Goal: Transaction & Acquisition: Book appointment/travel/reservation

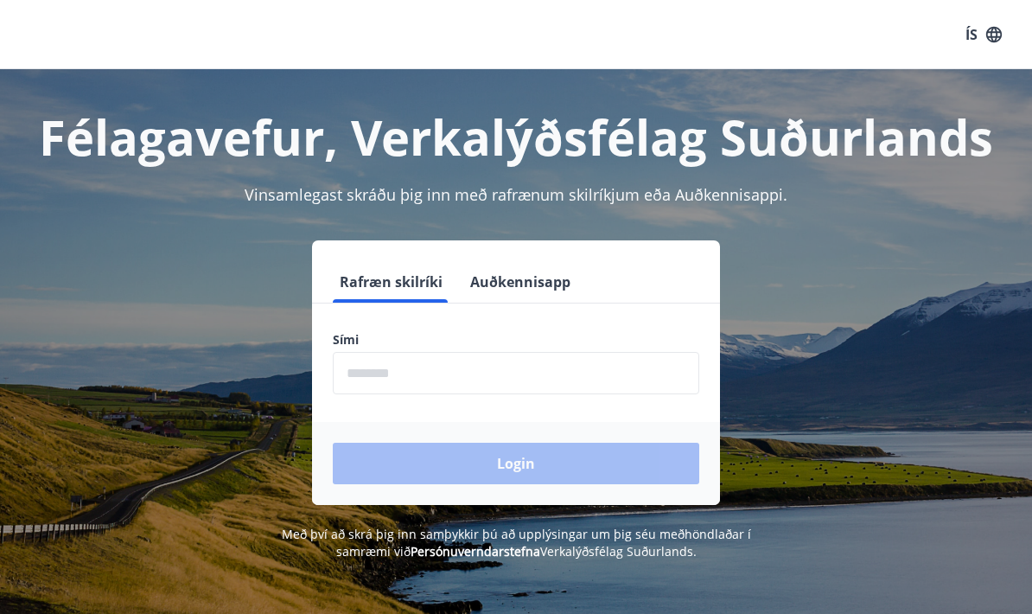
click at [476, 367] on input "phone" at bounding box center [516, 373] width 366 height 42
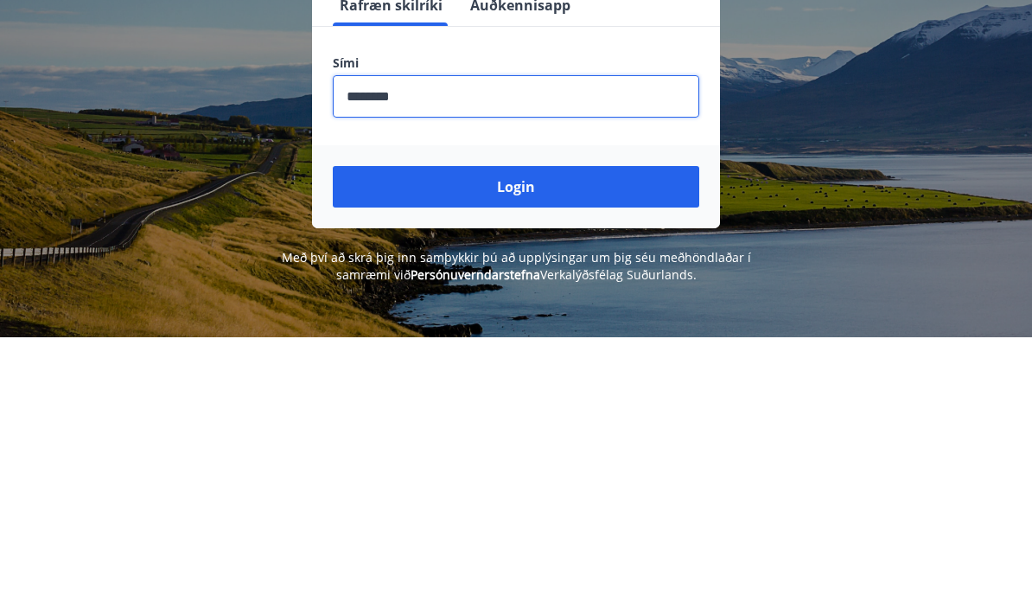
type input "********"
click at [593, 443] on button "Login" at bounding box center [516, 463] width 366 height 41
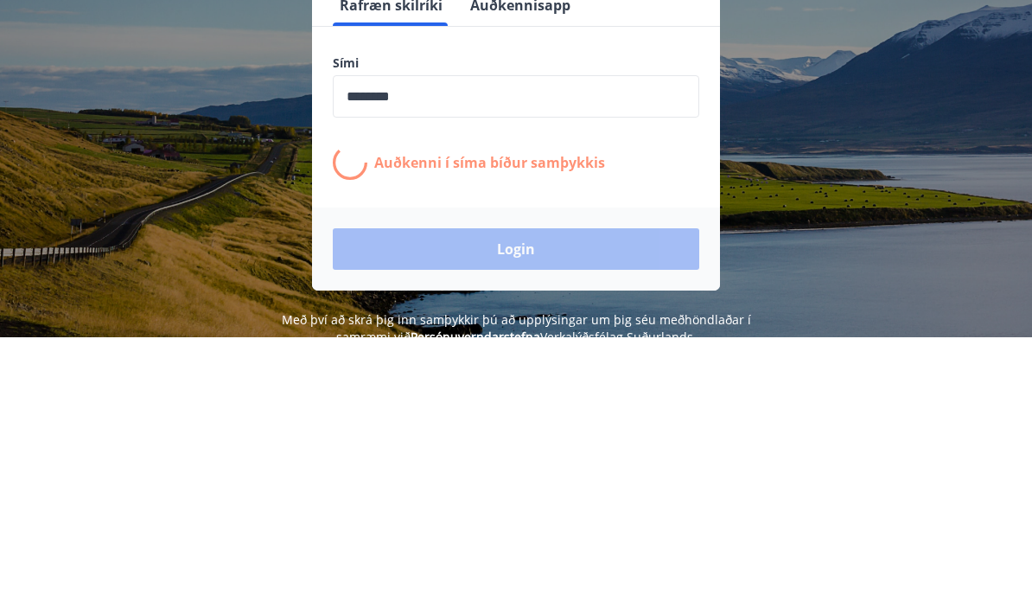
scroll to position [277, 0]
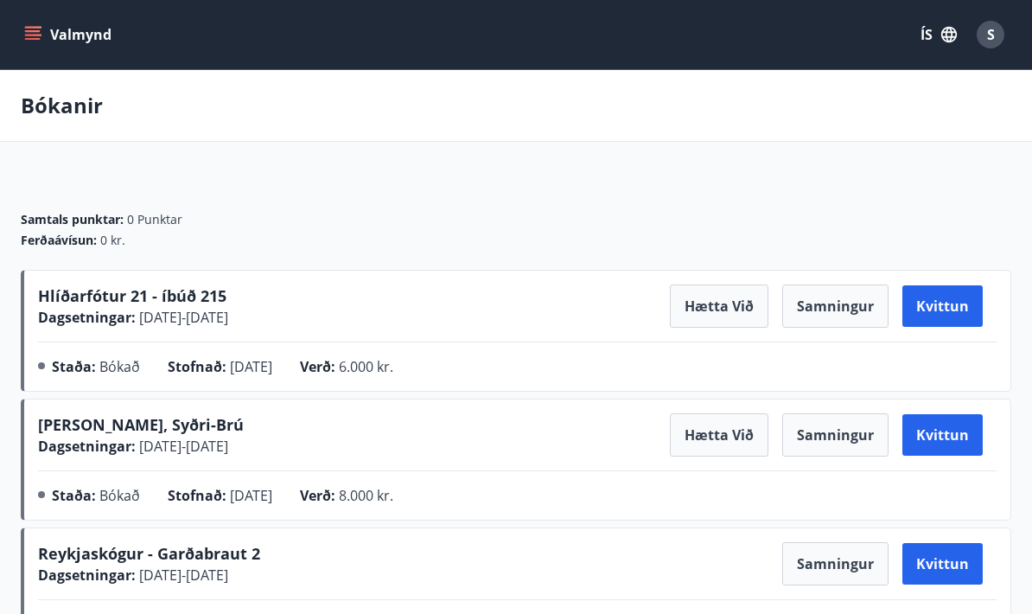
click at [938, 47] on button "ÍS" at bounding box center [938, 34] width 55 height 31
click at [818, 110] on div "English" at bounding box center [800, 109] width 180 height 21
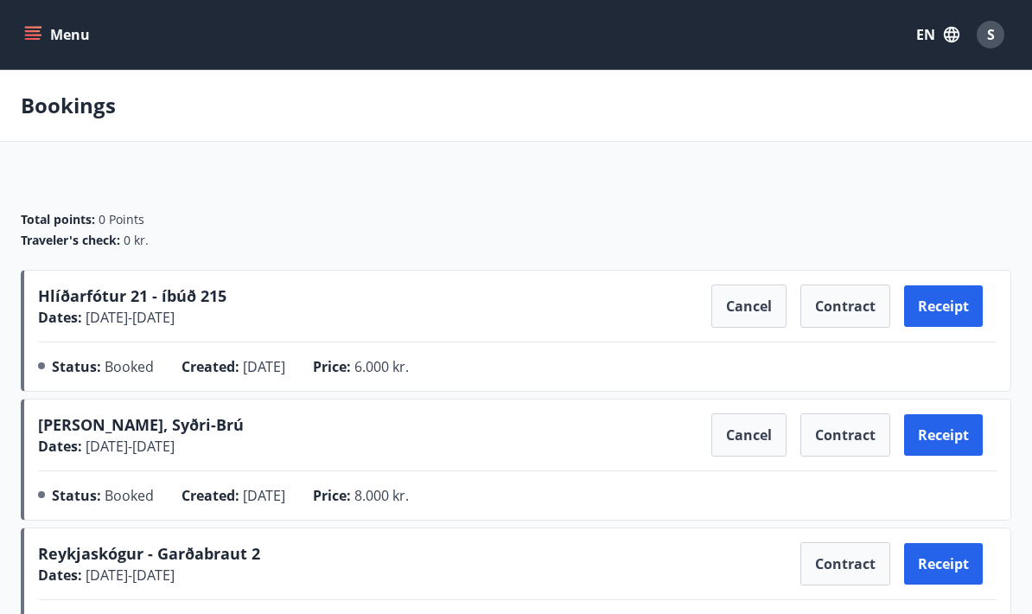
click at [78, 23] on button "Menu" at bounding box center [59, 34] width 76 height 31
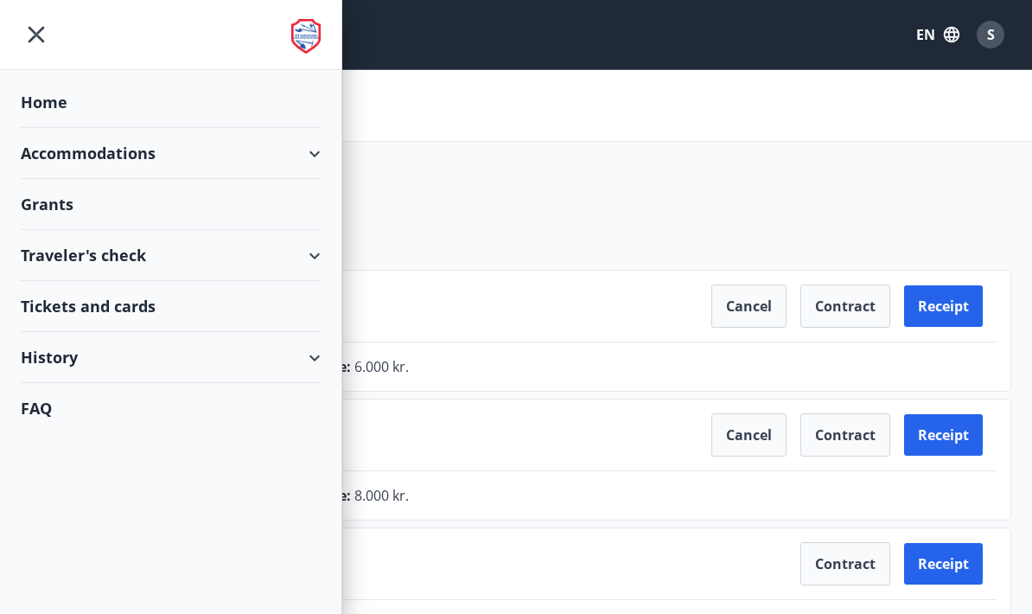
click at [123, 150] on div "Accommodations" at bounding box center [171, 153] width 300 height 51
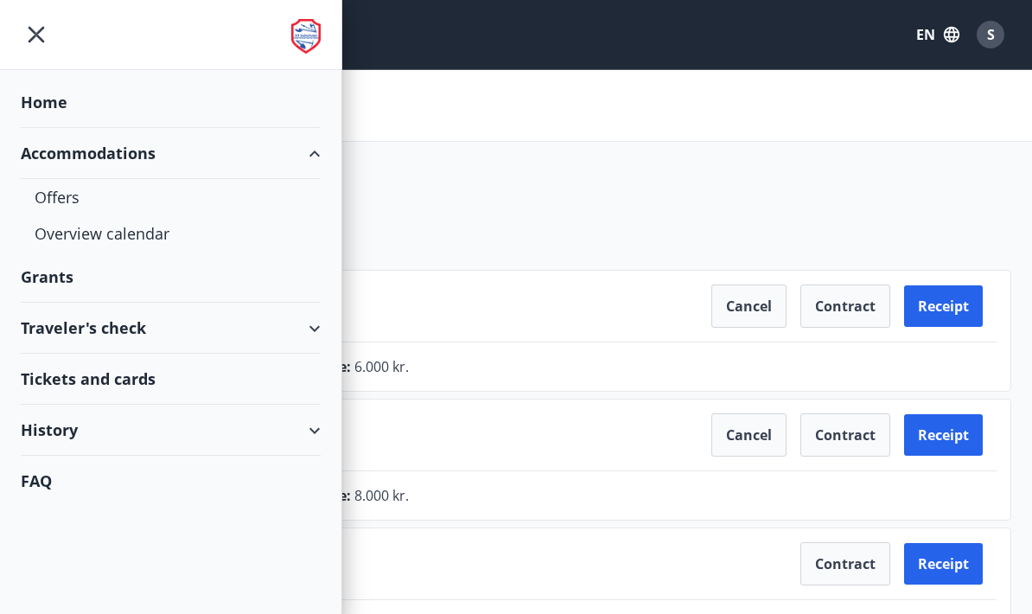
click at [49, 195] on div "Offers" at bounding box center [171, 197] width 272 height 36
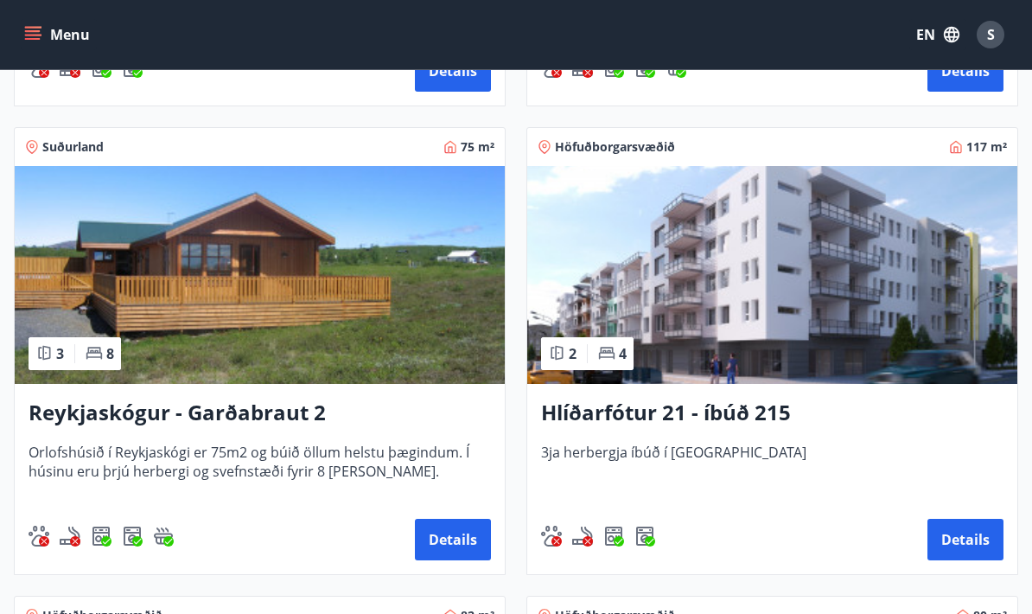
scroll to position [708, 0]
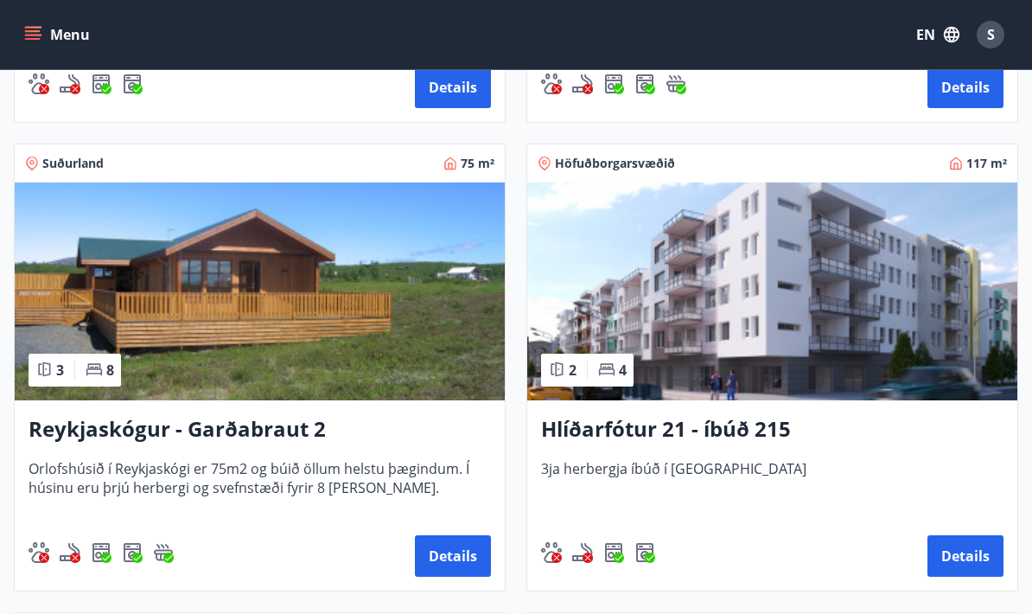
click at [191, 364] on img at bounding box center [260, 291] width 490 height 218
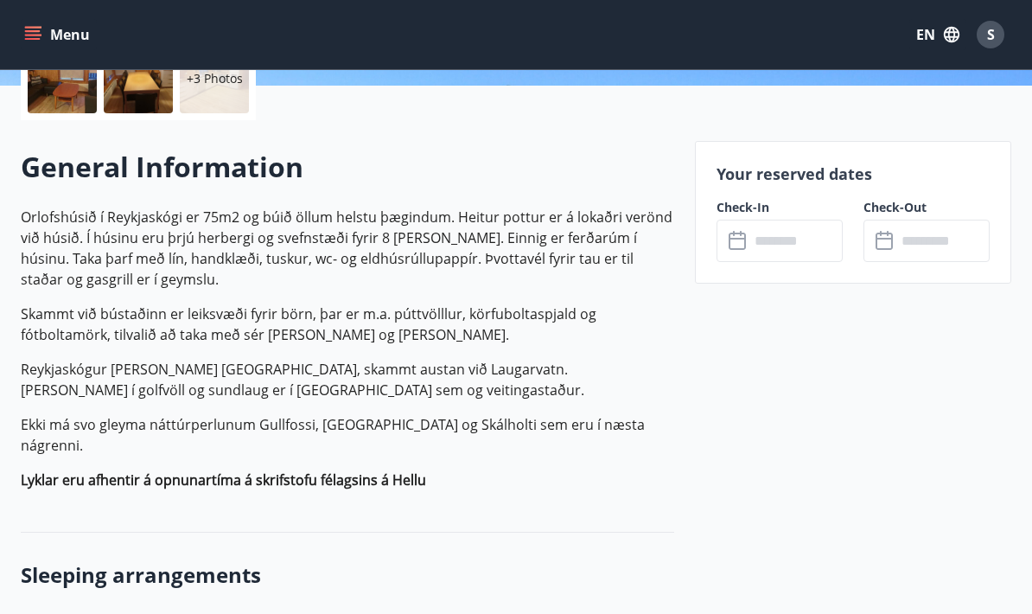
scroll to position [444, 0]
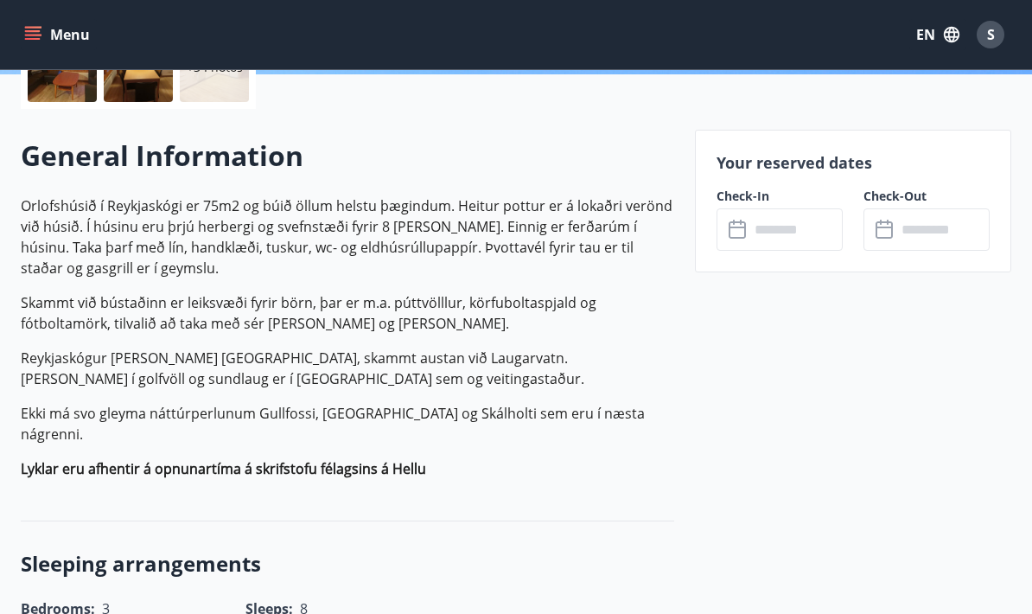
click at [780, 231] on input "text" at bounding box center [795, 229] width 93 height 42
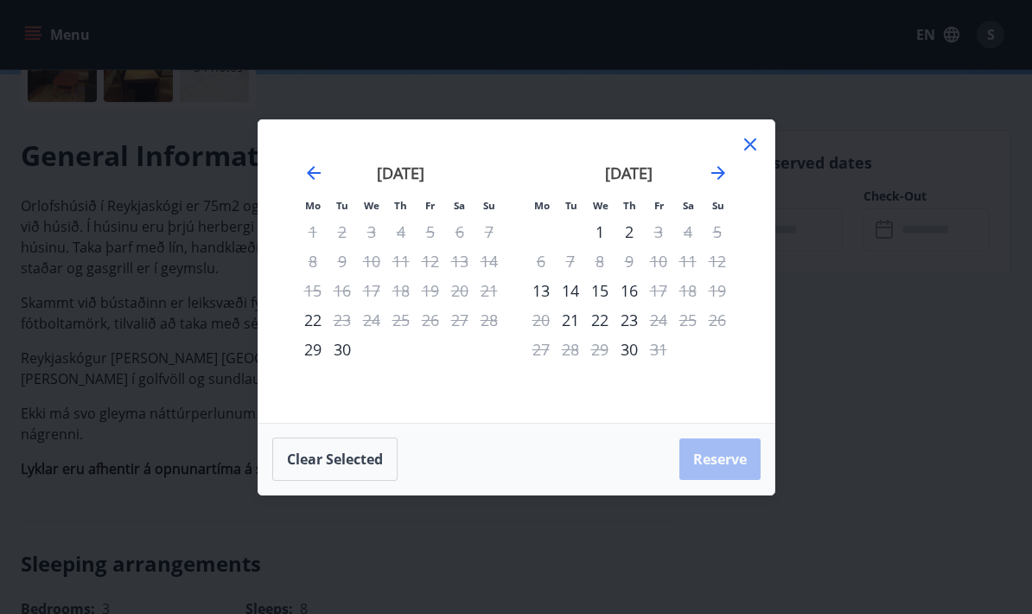
click at [720, 175] on icon "Move forward to switch to the next month." at bounding box center [718, 173] width 14 height 14
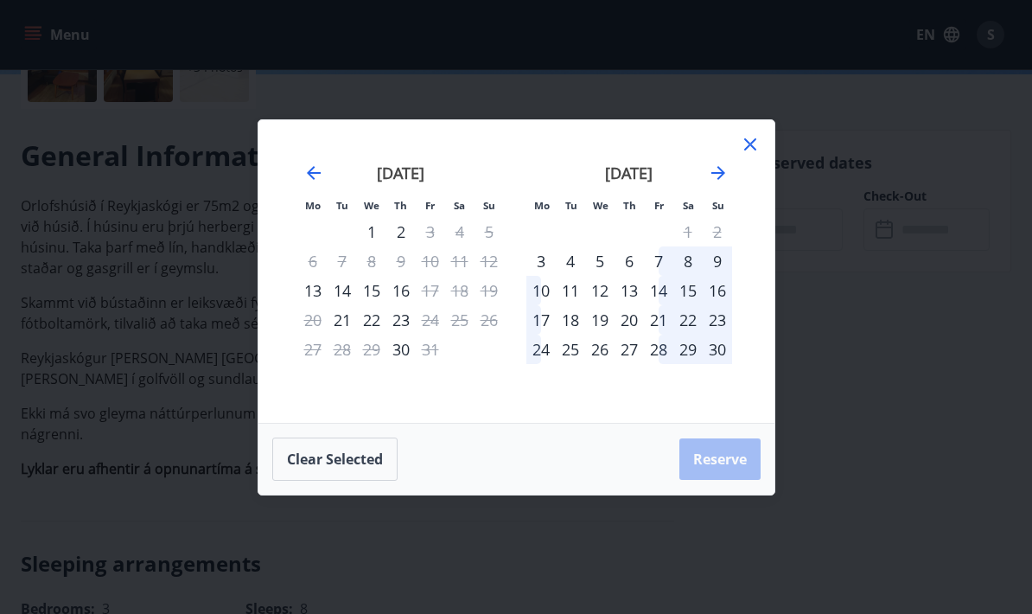
click at [776, 57] on div "Mo Tu We Th Fr Sa Su Mo Tu We Th Fr Sa Su September 2025 1 2 3 4 5 6 7 8 9 10 1…" at bounding box center [516, 307] width 1032 height 614
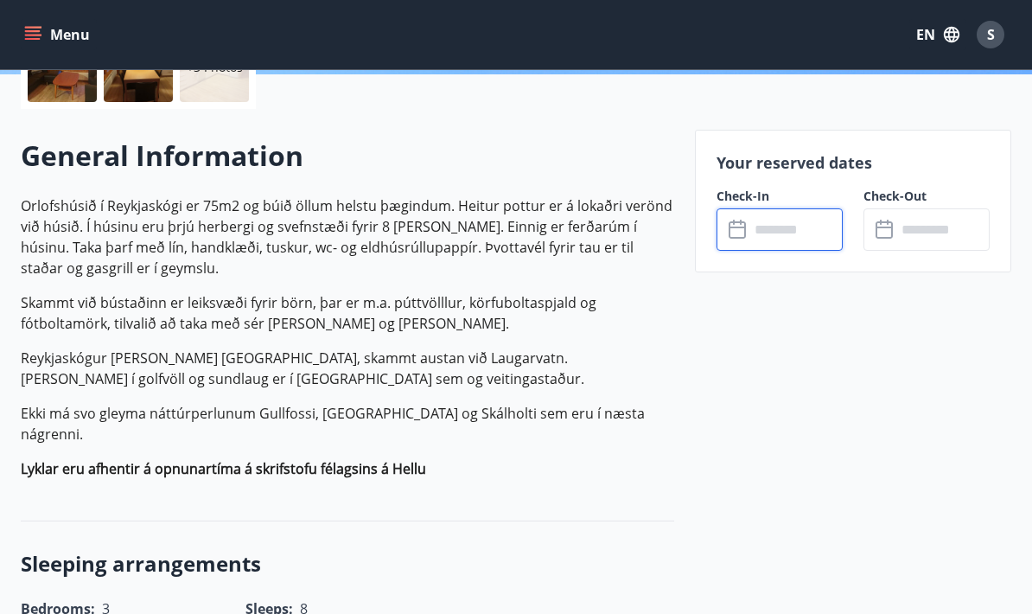
click at [761, 226] on input "text" at bounding box center [795, 229] width 93 height 42
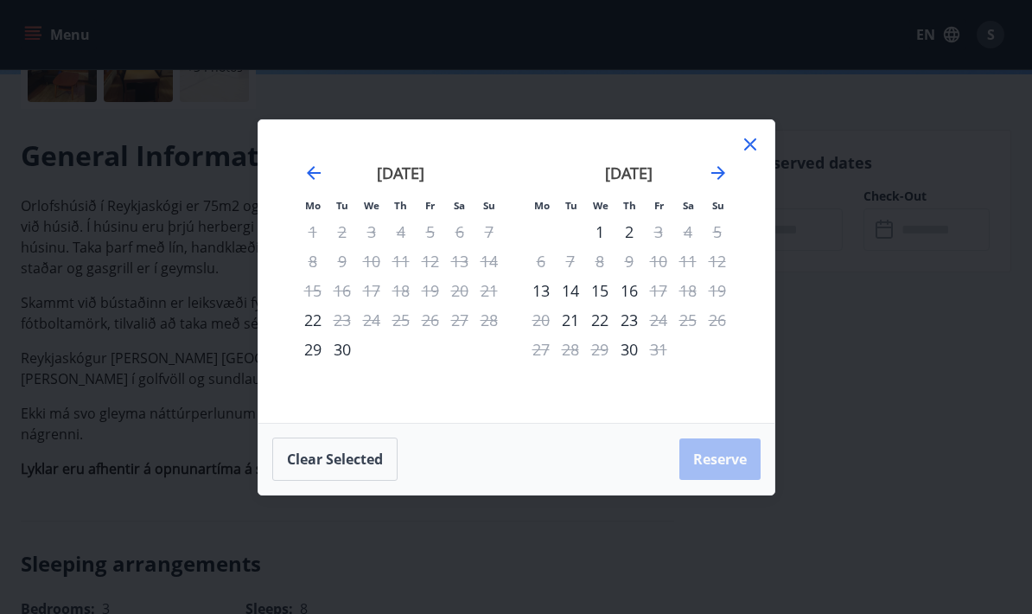
click at [717, 172] on icon "Move forward to switch to the next month." at bounding box center [718, 173] width 14 height 14
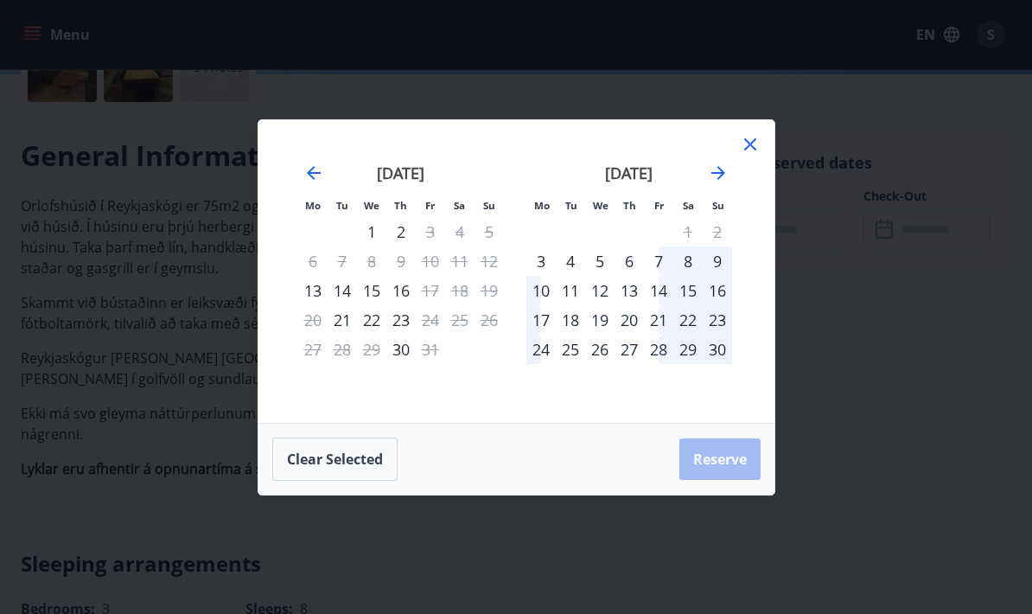
click at [549, 265] on div "3" at bounding box center [540, 260] width 29 height 29
click at [542, 289] on div "10" at bounding box center [540, 290] width 29 height 29
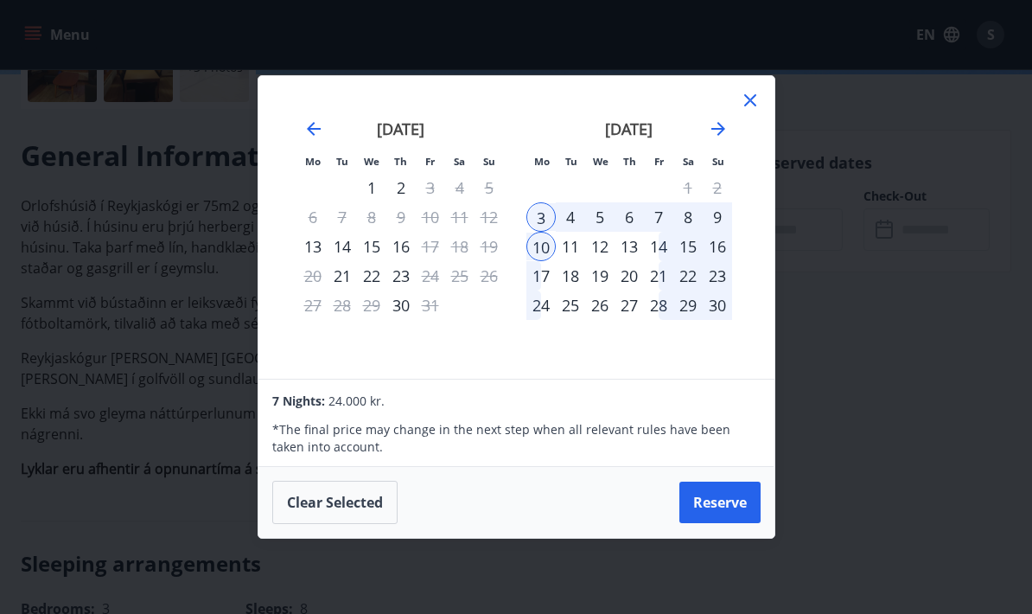
click at [736, 505] on button "Reserve" at bounding box center [719, 501] width 81 height 41
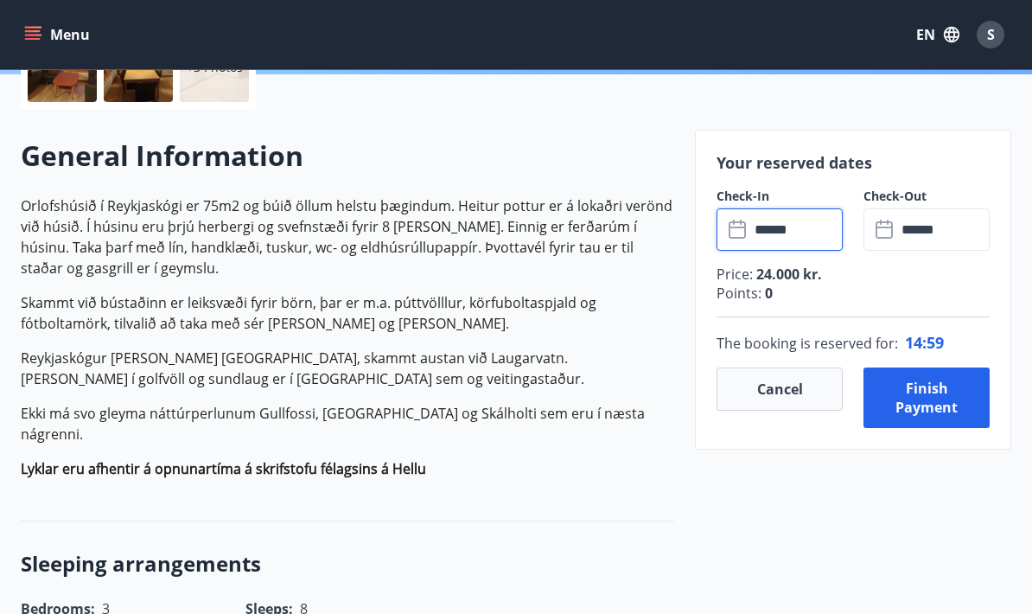
type input "******"
click at [780, 226] on input "******" at bounding box center [795, 229] width 93 height 42
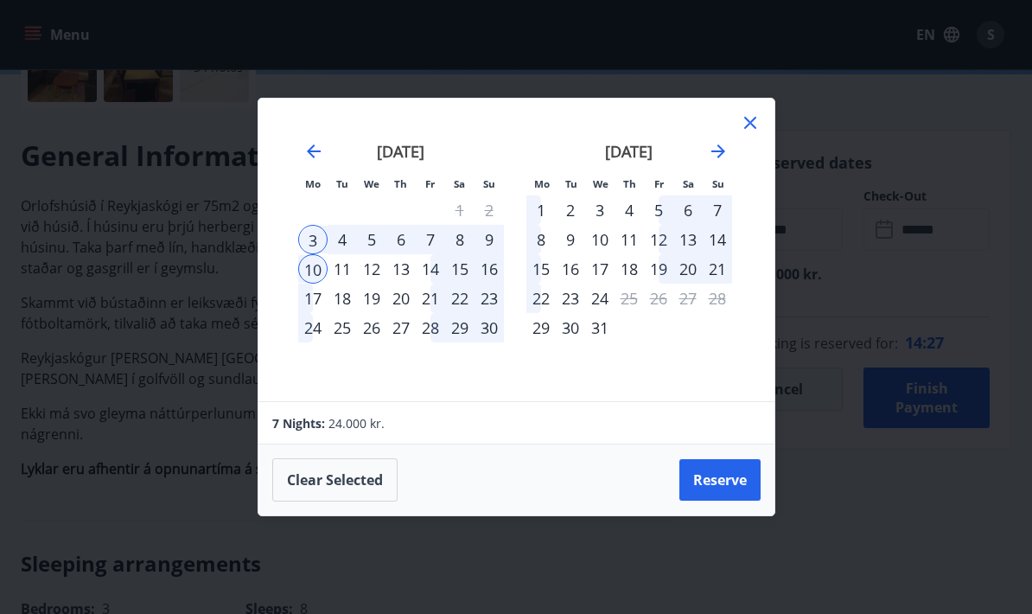
click at [723, 483] on button "Reserve" at bounding box center [719, 479] width 81 height 41
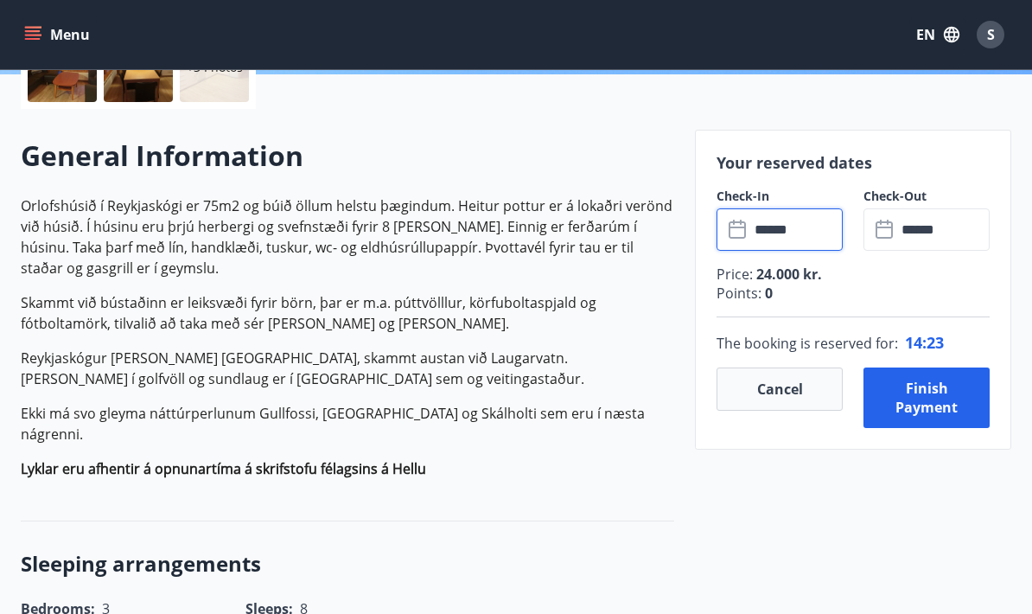
click at [913, 403] on button "Finish payment" at bounding box center [926, 397] width 126 height 60
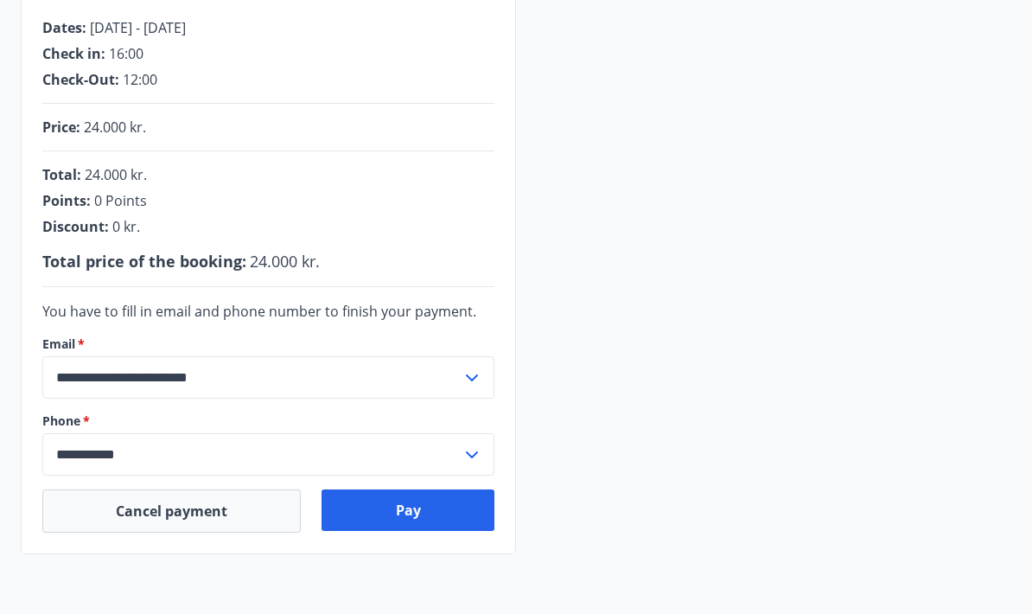
scroll to position [332, 0]
click at [436, 521] on button "Pay" at bounding box center [408, 509] width 173 height 41
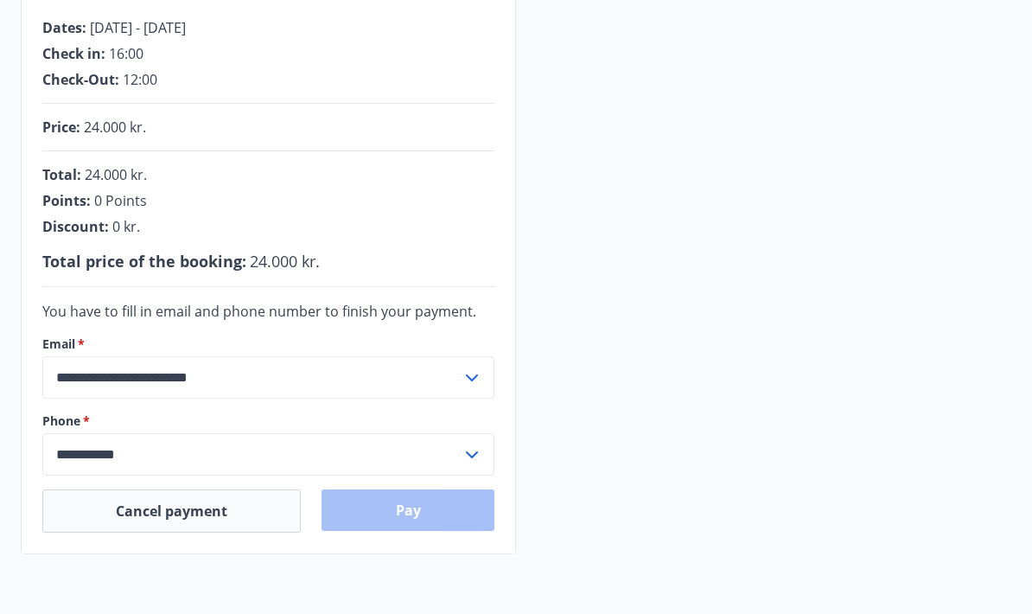
scroll to position [401, 0]
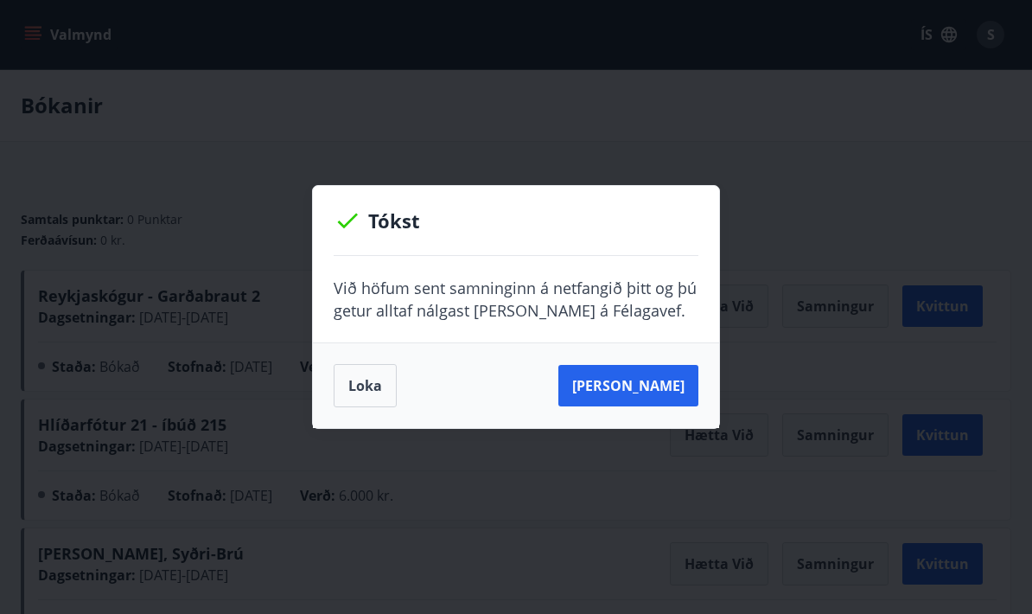
click at [375, 386] on button "Loka" at bounding box center [365, 385] width 63 height 43
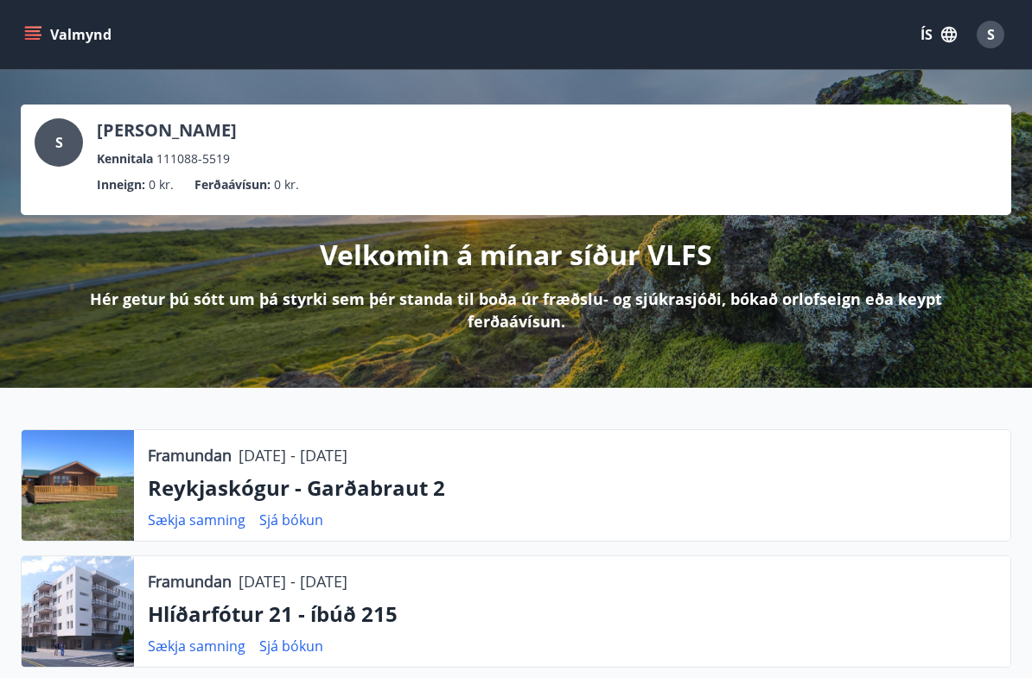
click at [933, 41] on button "ÍS" at bounding box center [938, 34] width 55 height 31
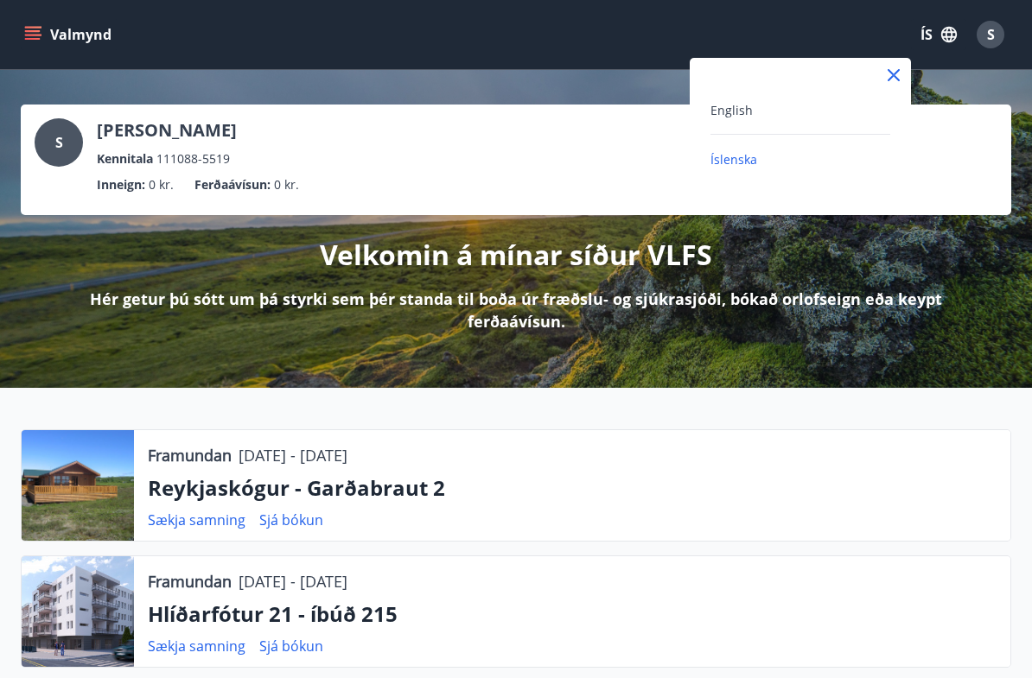
click at [808, 110] on div "English" at bounding box center [800, 109] width 180 height 21
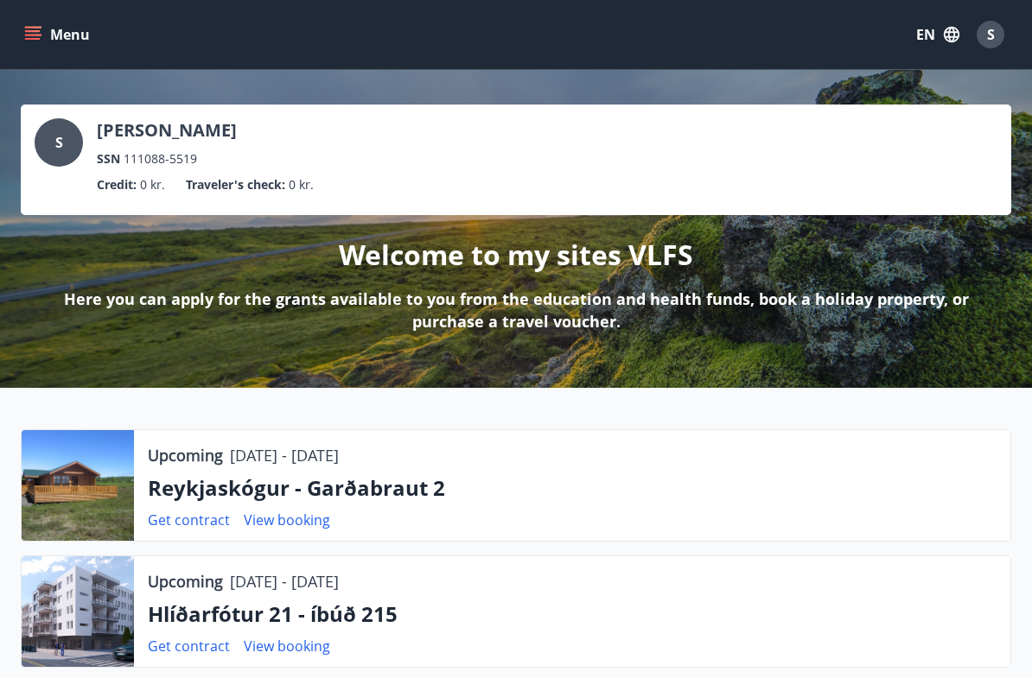
click at [53, 29] on button "Menu" at bounding box center [59, 34] width 76 height 31
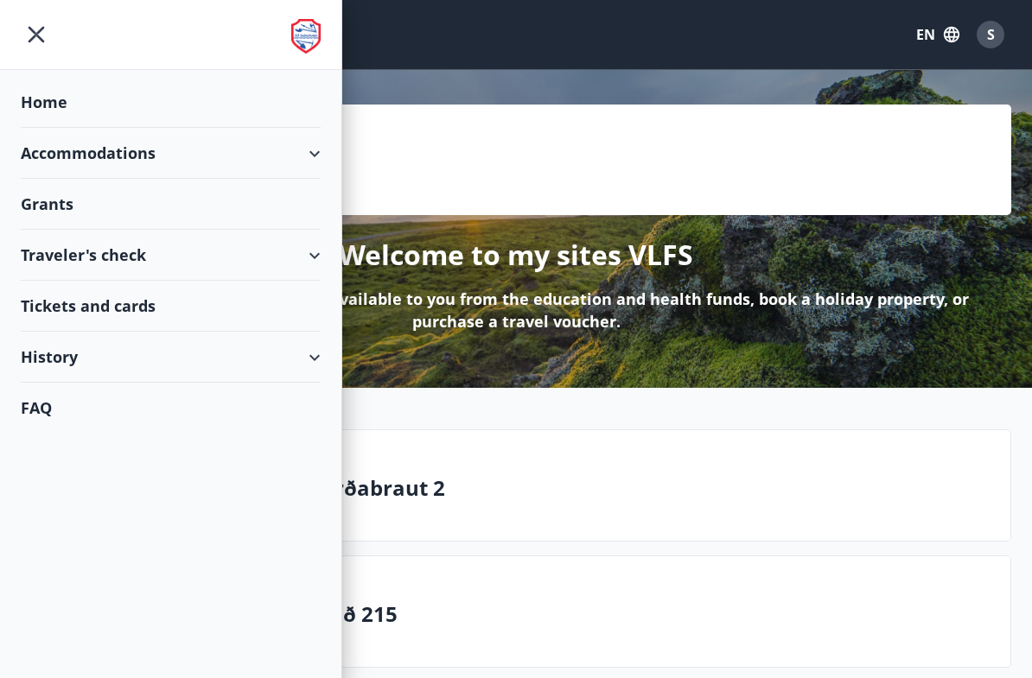
click at [239, 150] on div "Accommodations" at bounding box center [171, 153] width 300 height 51
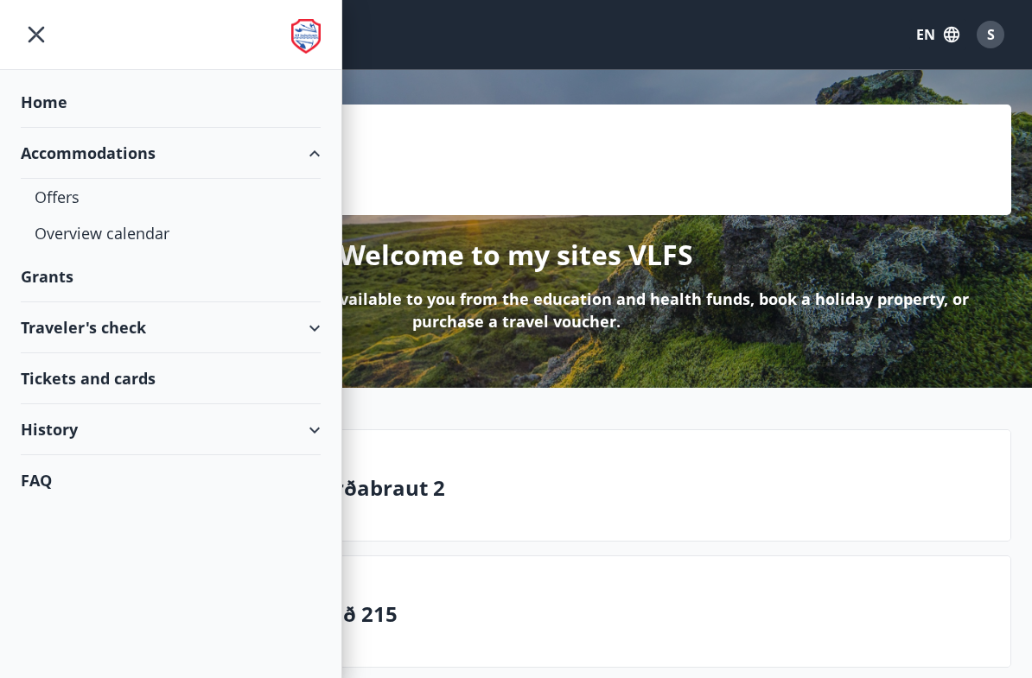
click at [174, 207] on div "Offers" at bounding box center [171, 197] width 272 height 36
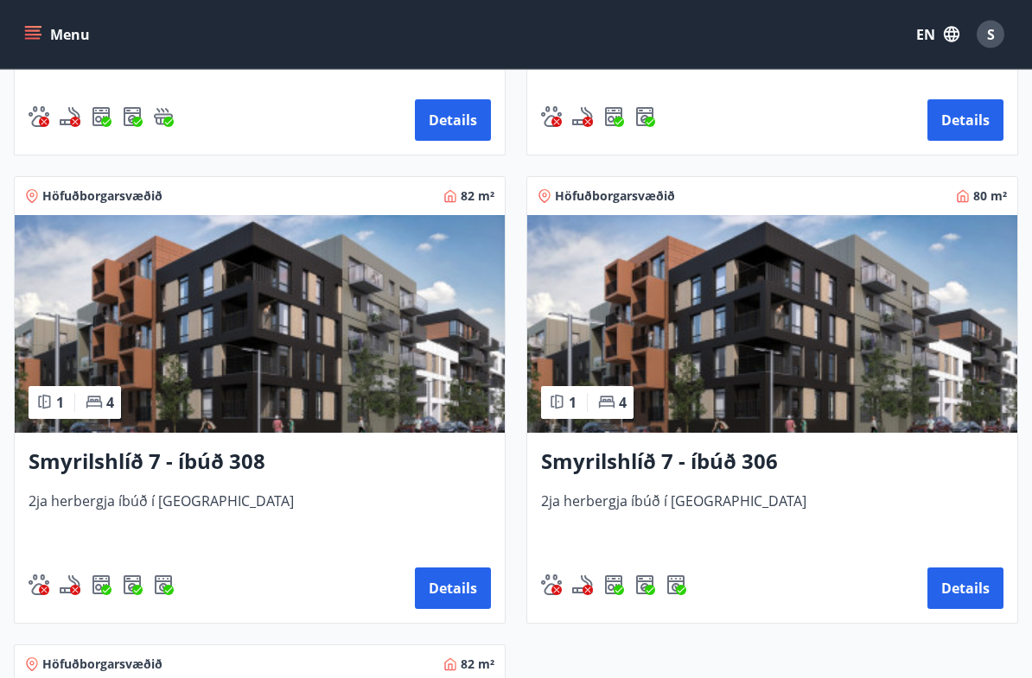
scroll to position [1143, 0]
click at [716, 345] on img at bounding box center [772, 324] width 490 height 218
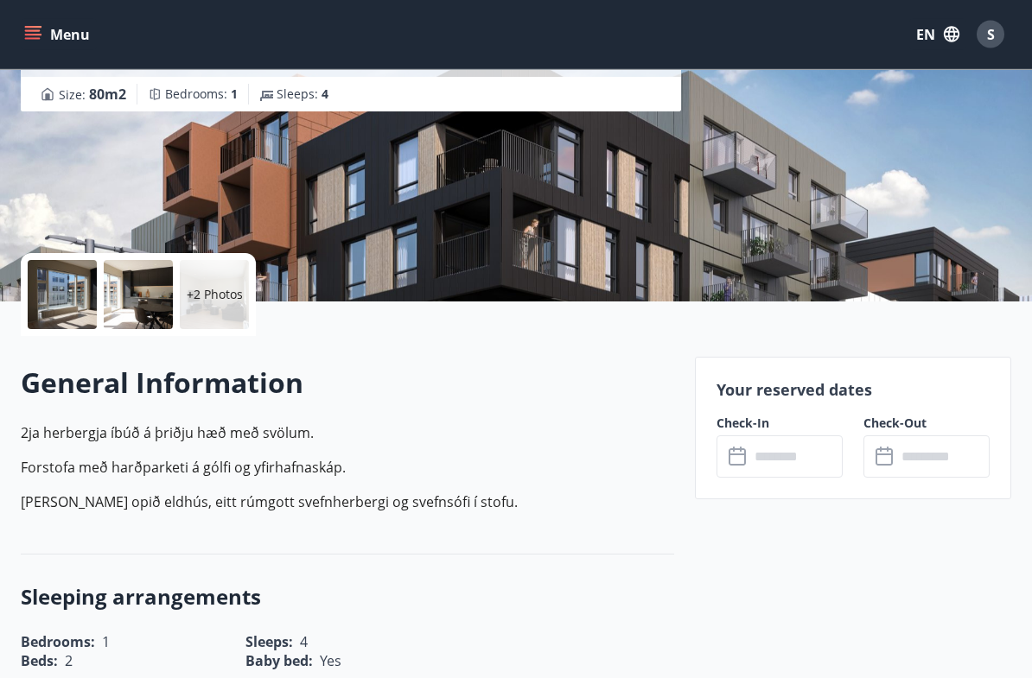
scroll to position [219, 0]
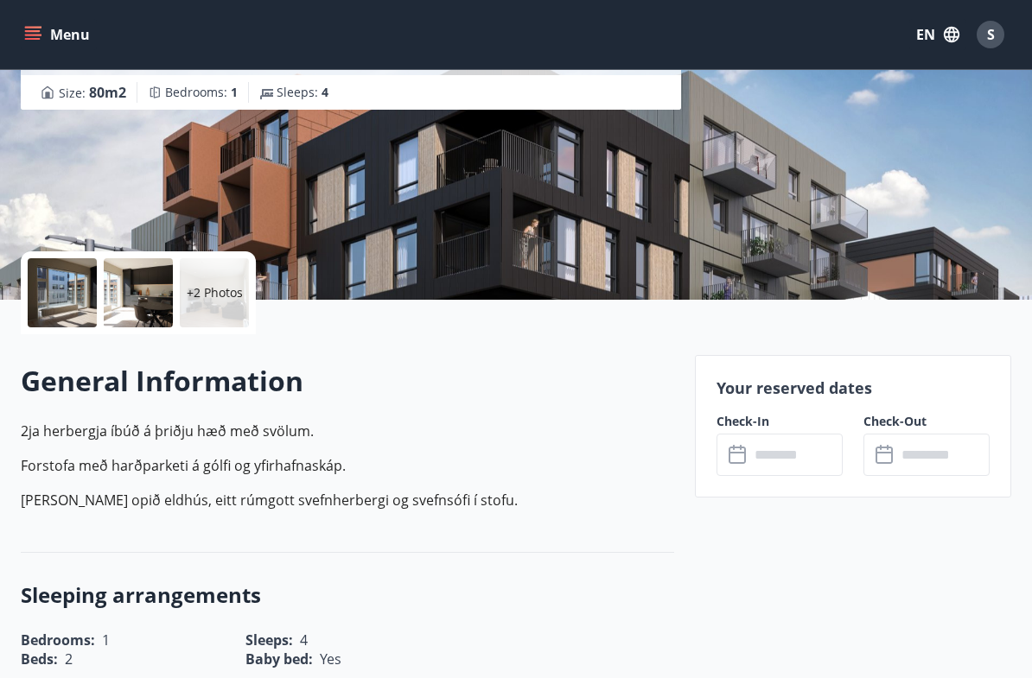
click at [797, 466] on input "text" at bounding box center [795, 455] width 93 height 42
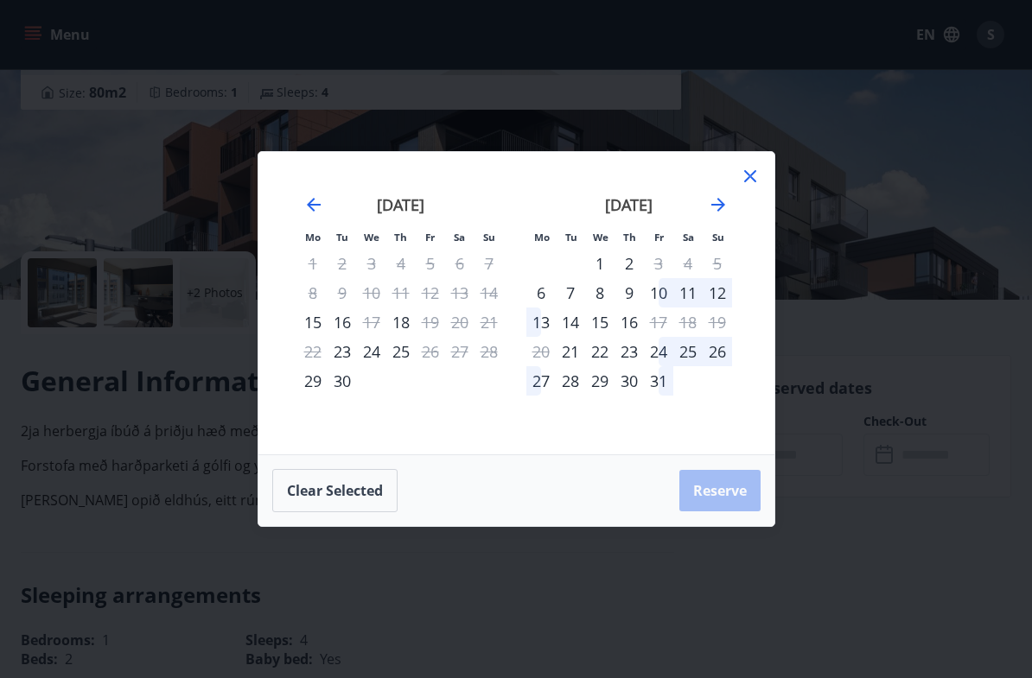
click at [724, 215] on icon "Move forward to switch to the next month." at bounding box center [718, 204] width 21 height 21
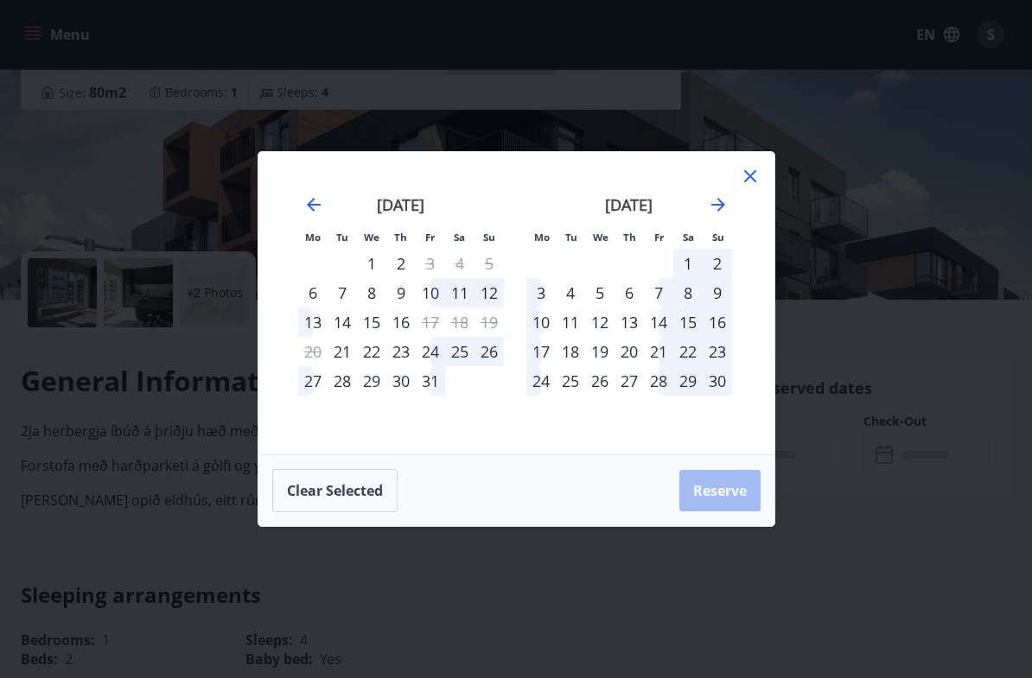
click at [606, 387] on div "26" at bounding box center [599, 380] width 29 height 29
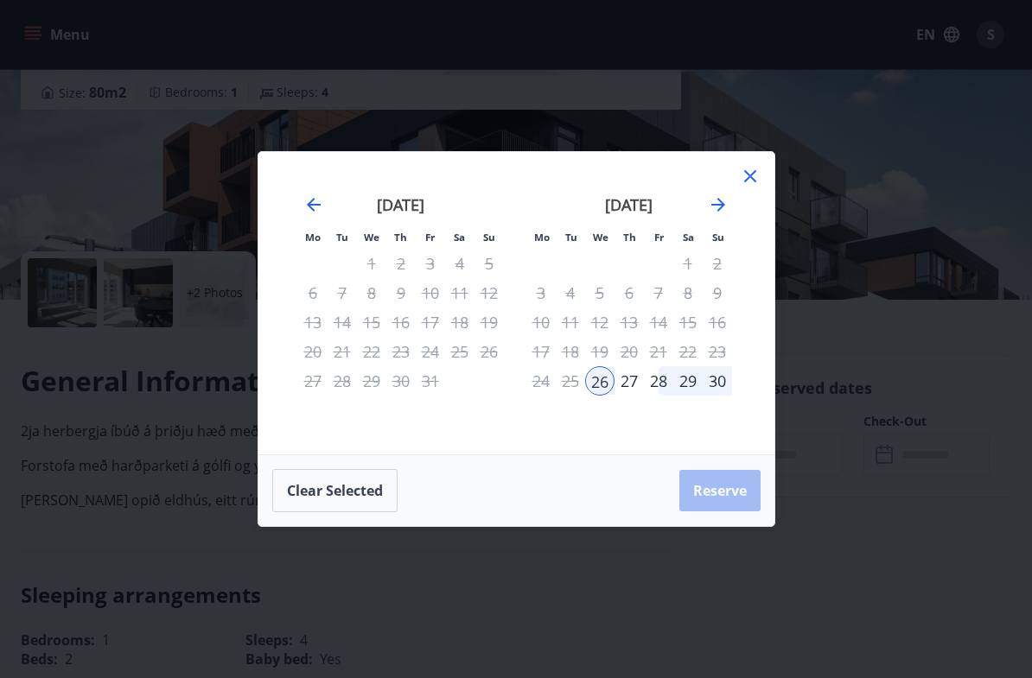
click at [726, 383] on div "30" at bounding box center [717, 380] width 29 height 29
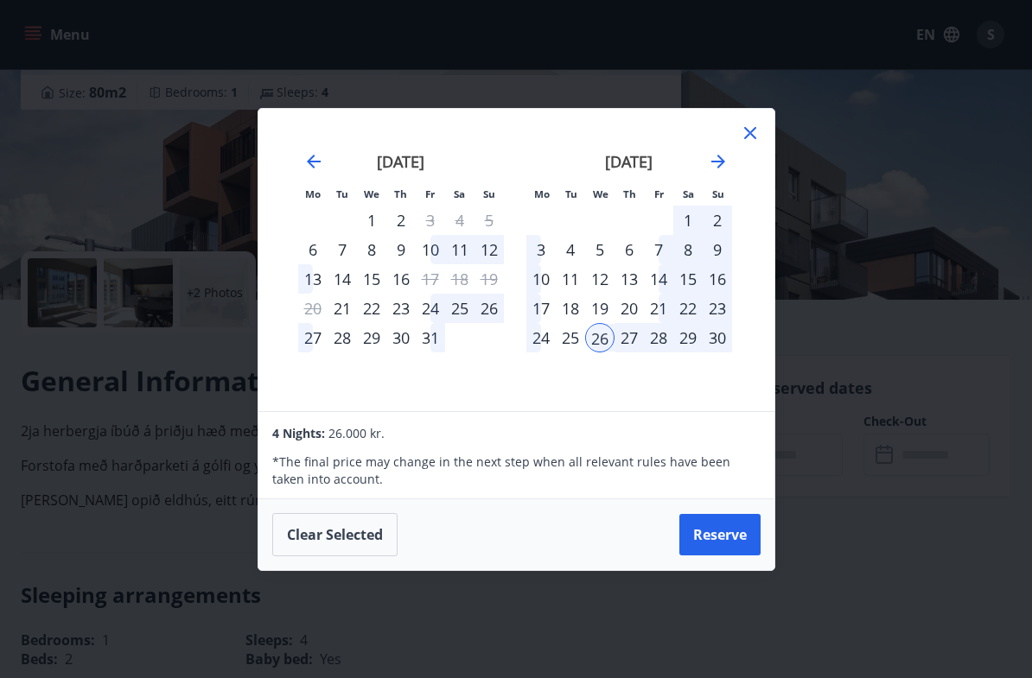
click at [722, 167] on icon "Move forward to switch to the next month." at bounding box center [718, 161] width 21 height 21
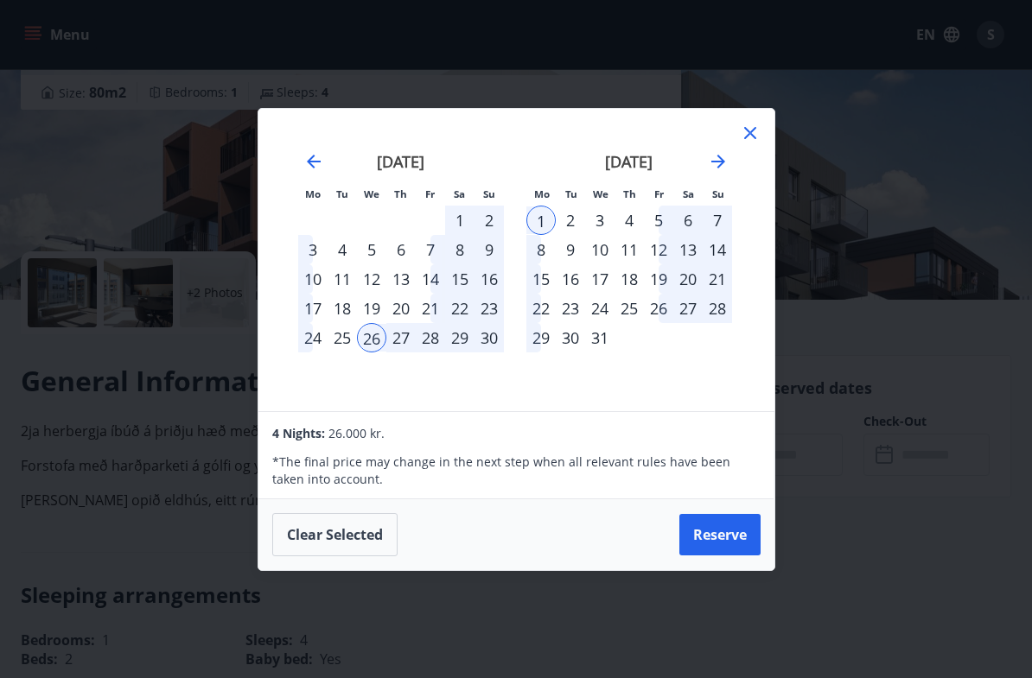
click at [434, 334] on div "28" at bounding box center [430, 337] width 29 height 29
click at [382, 347] on div "26" at bounding box center [371, 337] width 29 height 29
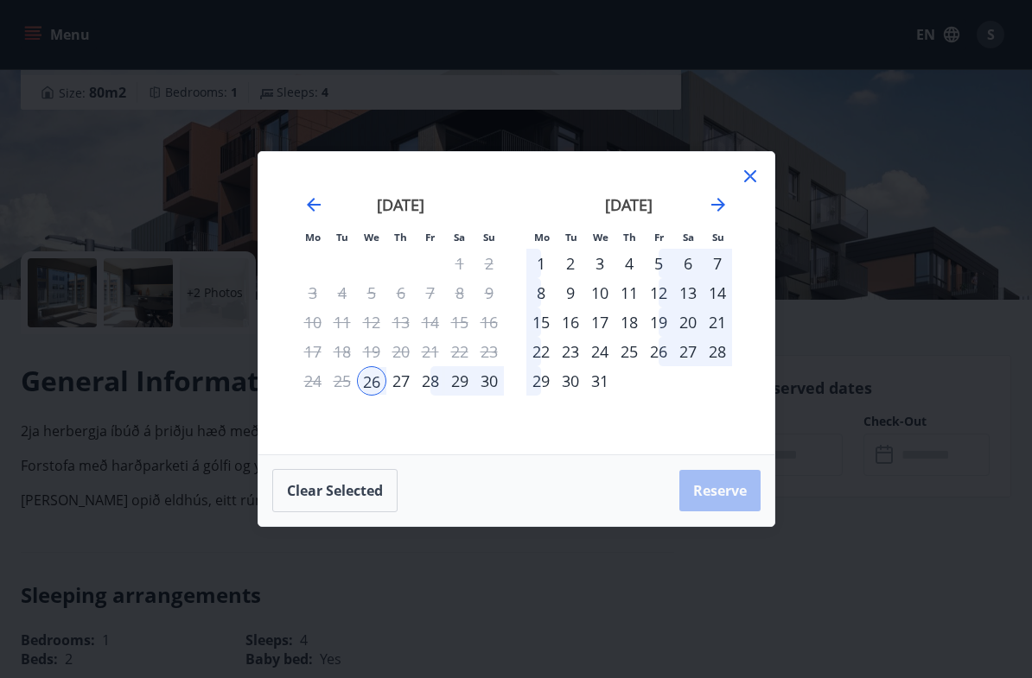
click at [435, 389] on div "28" at bounding box center [430, 380] width 29 height 29
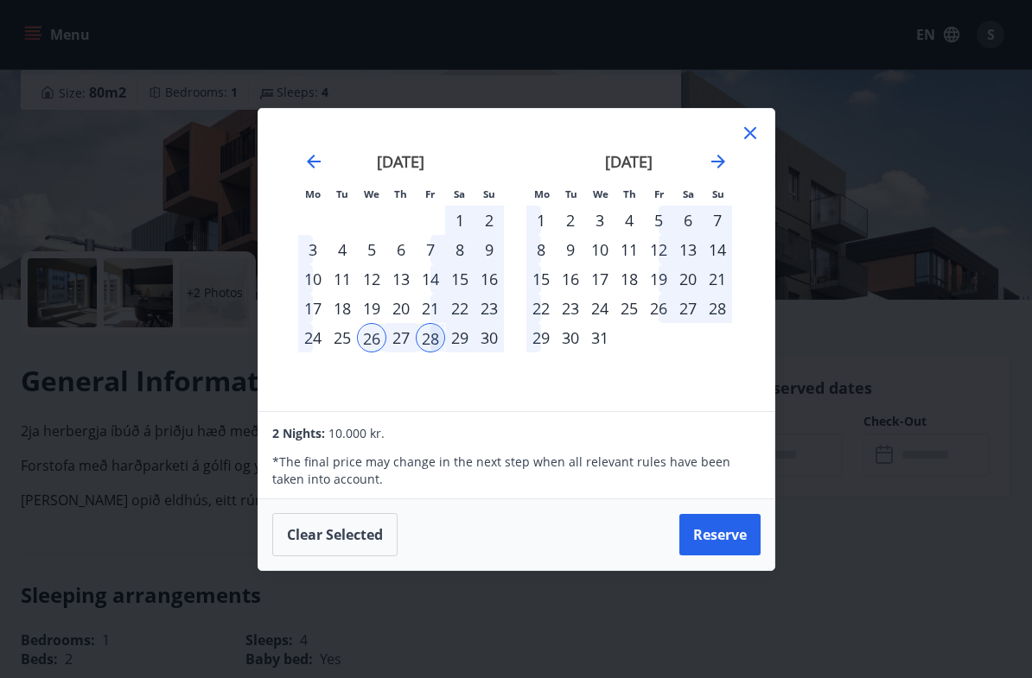
click at [723, 538] on button "Reserve" at bounding box center [719, 534] width 81 height 41
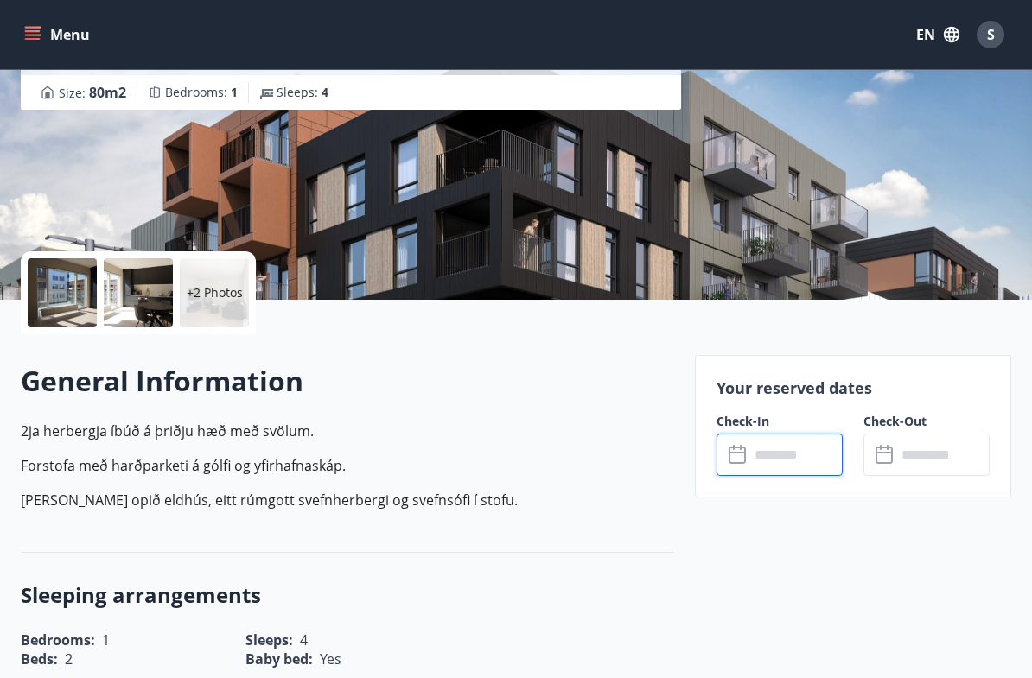
type input "******"
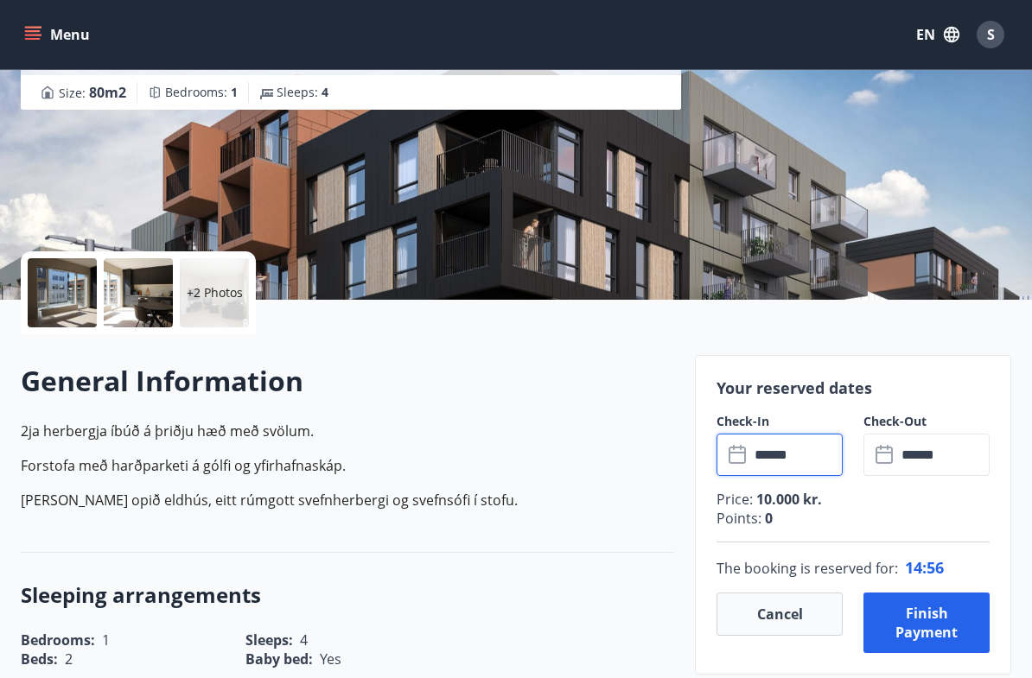
click at [916, 621] on button "Finish payment" at bounding box center [926, 623] width 126 height 60
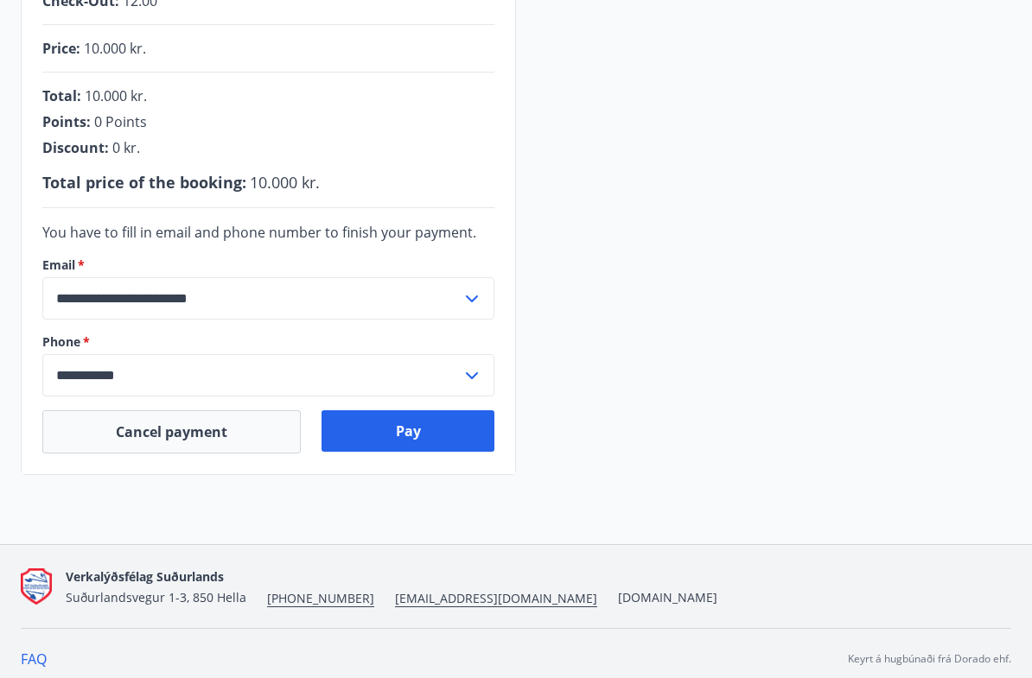
scroll to position [418, 0]
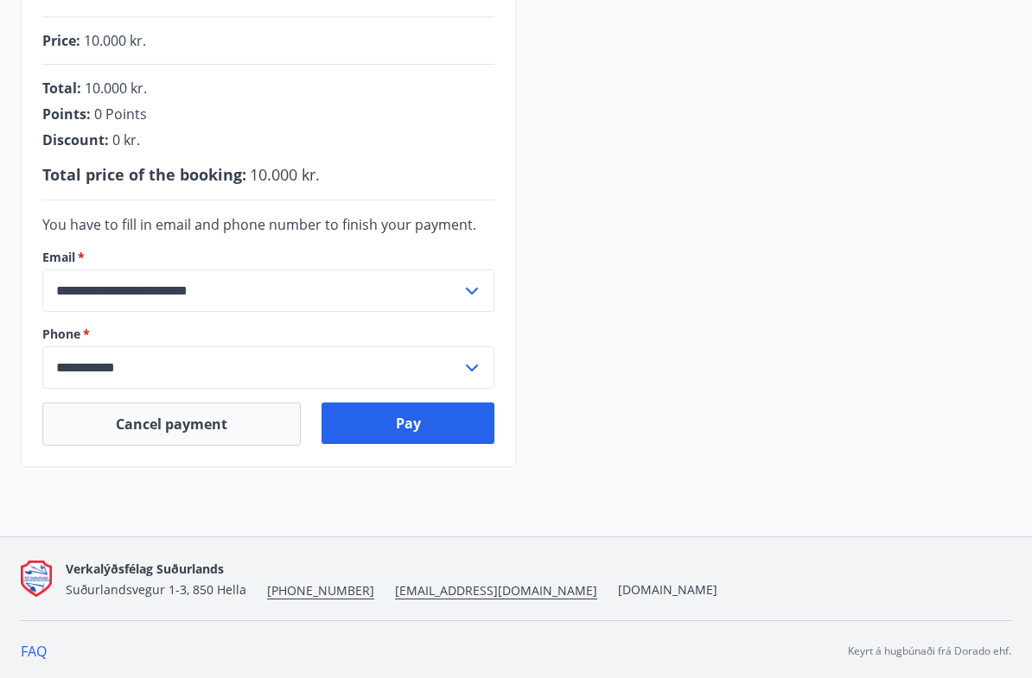
click at [461, 431] on button "Pay" at bounding box center [408, 423] width 173 height 41
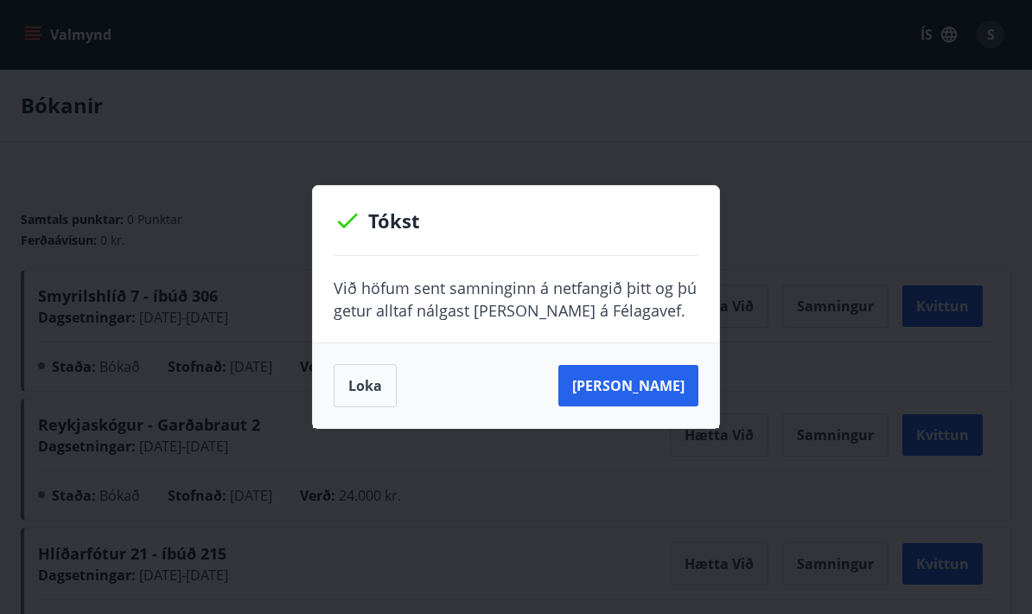
click at [375, 385] on button "Loka" at bounding box center [365, 385] width 63 height 43
